Goal: Check status: Check status

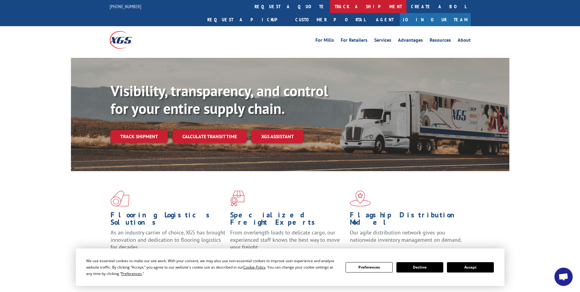
click at [330, 5] on link "track a shipment" at bounding box center [368, 6] width 76 height 13
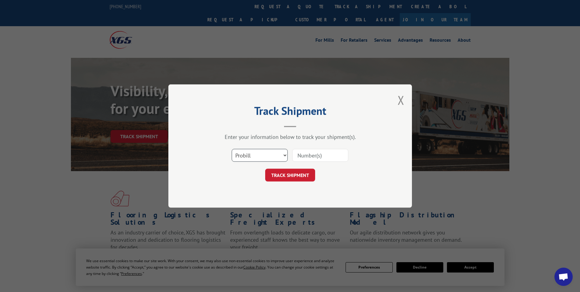
click at [264, 157] on select "Select category... Probill BOL PO" at bounding box center [260, 155] width 56 height 13
select select "bol"
click at [232, 149] on select "Select category... Probill BOL PO" at bounding box center [260, 155] width 56 height 13
click at [303, 157] on input at bounding box center [320, 155] width 56 height 13
paste input "484758"
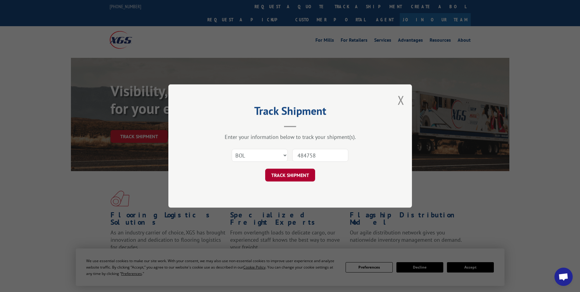
type input "484758"
click at [304, 171] on button "TRACK SHIPMENT" at bounding box center [290, 175] width 50 height 13
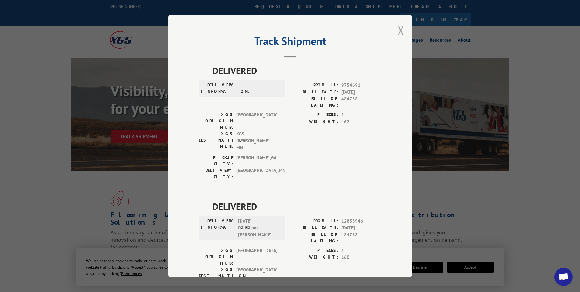
click at [399, 28] on button "Close modal" at bounding box center [401, 30] width 7 height 16
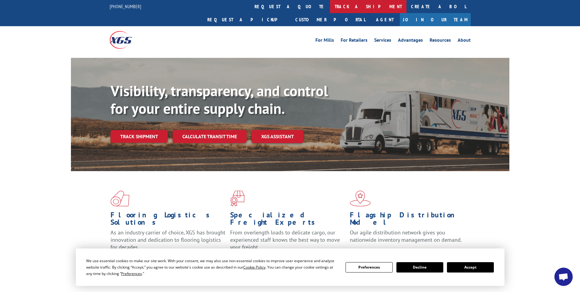
click at [330, 7] on link "track a shipment" at bounding box center [368, 6] width 76 height 13
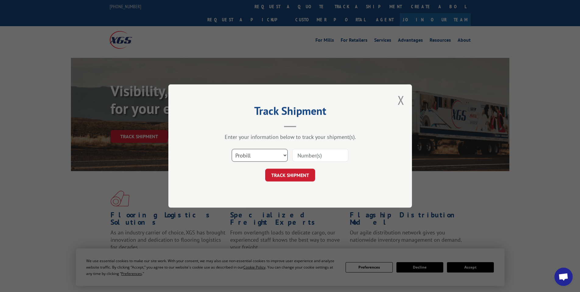
click at [254, 159] on select "Select category... Probill BOL PO" at bounding box center [260, 155] width 56 height 13
select select "bol"
click at [232, 149] on select "Select category... Probill BOL PO" at bounding box center [260, 155] width 56 height 13
click at [323, 156] on input at bounding box center [320, 155] width 56 height 13
type input "482120"
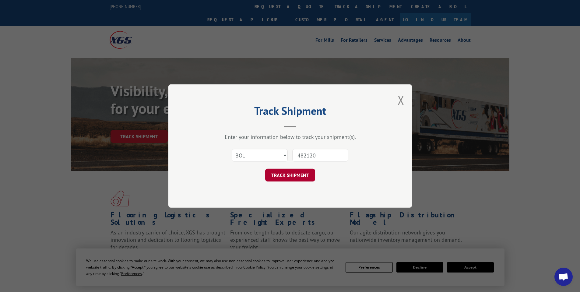
click at [311, 178] on button "TRACK SHIPMENT" at bounding box center [290, 175] width 50 height 13
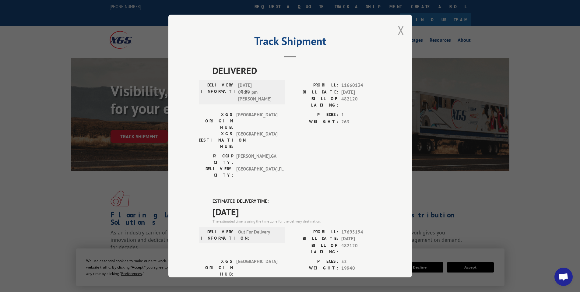
click at [399, 31] on button "Close modal" at bounding box center [401, 30] width 7 height 16
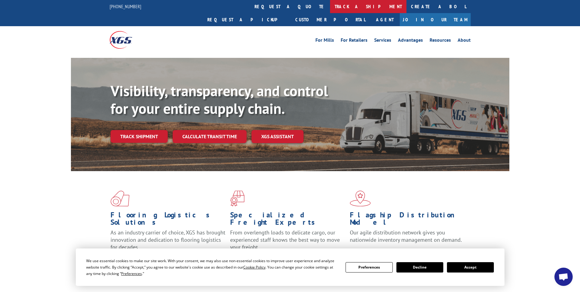
click at [330, 6] on link "track a shipment" at bounding box center [368, 6] width 76 height 13
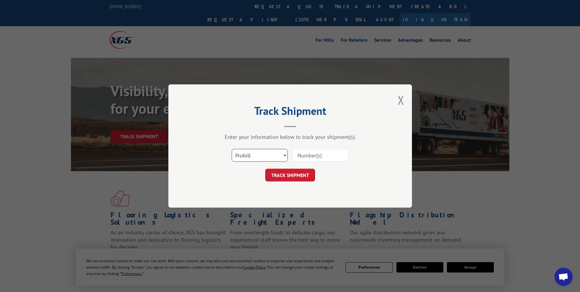
click at [256, 154] on select "Select category... Probill BOL PO" at bounding box center [260, 155] width 56 height 13
select select "bol"
click at [232, 149] on select "Select category... Probill BOL PO" at bounding box center [260, 155] width 56 height 13
click at [315, 155] on input at bounding box center [320, 155] width 56 height 13
type input "480299"
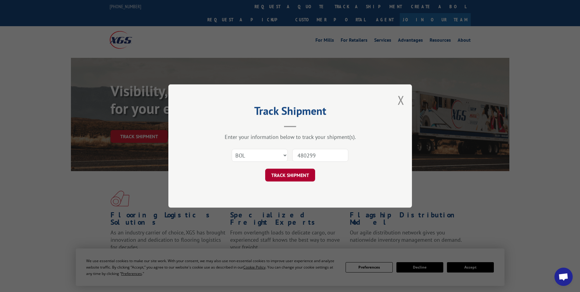
click at [296, 176] on button "TRACK SHIPMENT" at bounding box center [290, 175] width 50 height 13
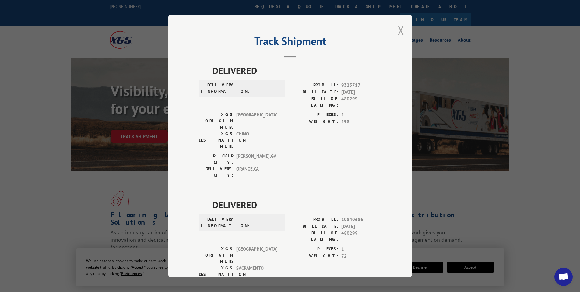
click at [398, 31] on button "Close modal" at bounding box center [401, 30] width 7 height 16
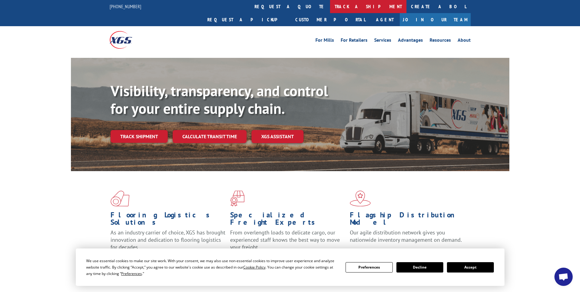
click at [330, 7] on link "track a shipment" at bounding box center [368, 6] width 76 height 13
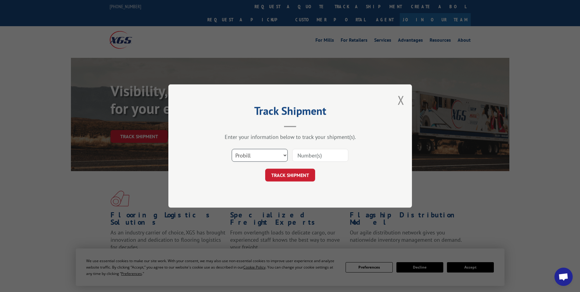
click at [260, 155] on select "Select category... Probill BOL PO" at bounding box center [260, 155] width 56 height 13
select select "bol"
click at [232, 149] on select "Select category... Probill BOL PO" at bounding box center [260, 155] width 56 height 13
click at [305, 156] on input at bounding box center [320, 155] width 56 height 13
type input "482312"
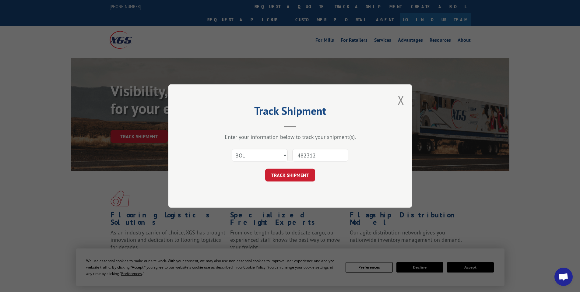
click button "TRACK SHIPMENT" at bounding box center [290, 175] width 50 height 13
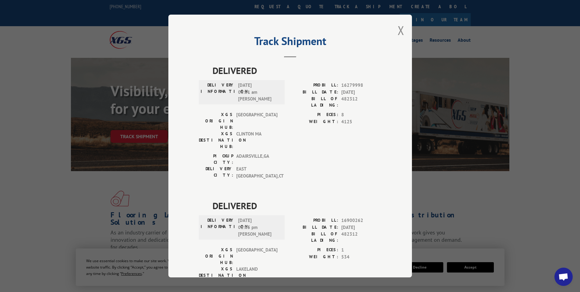
scroll to position [91, 0]
